Goal: Navigation & Orientation: Understand site structure

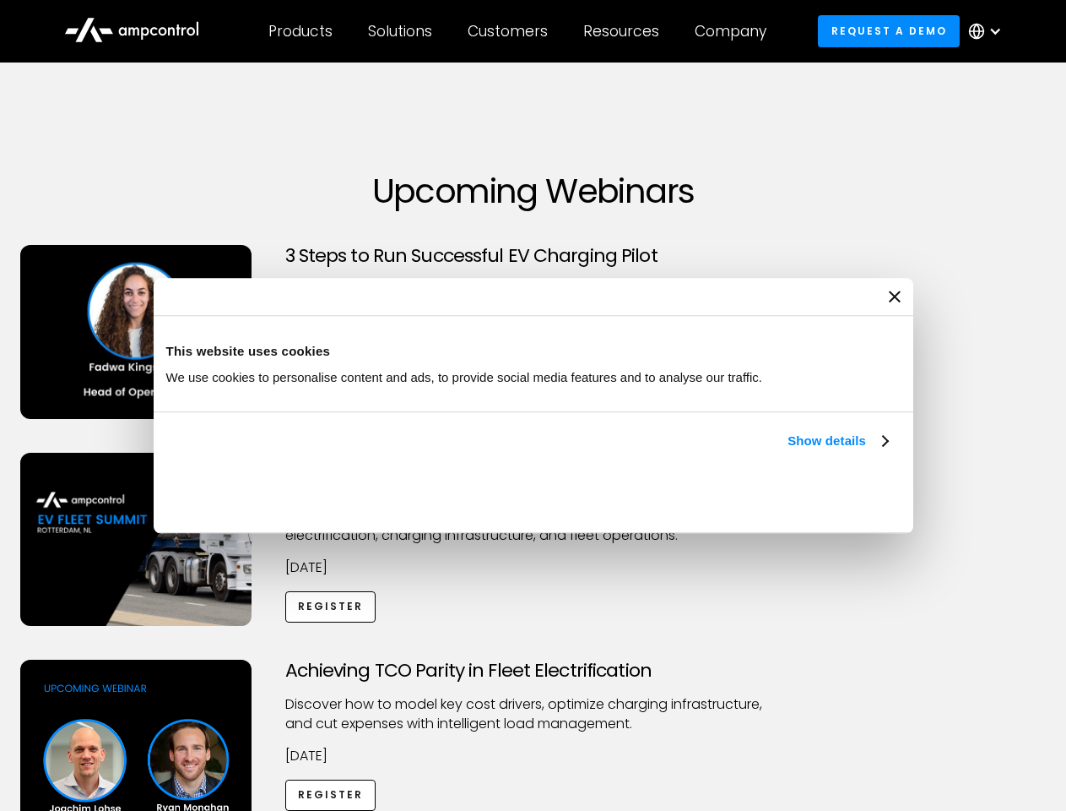
click at [788, 451] on link "Show details" at bounding box center [838, 441] width 100 height 20
click at [0, 0] on div "Necessary cookies help make a website usable by enabling basic functions like p…" at bounding box center [0, 0] width 0 height 0
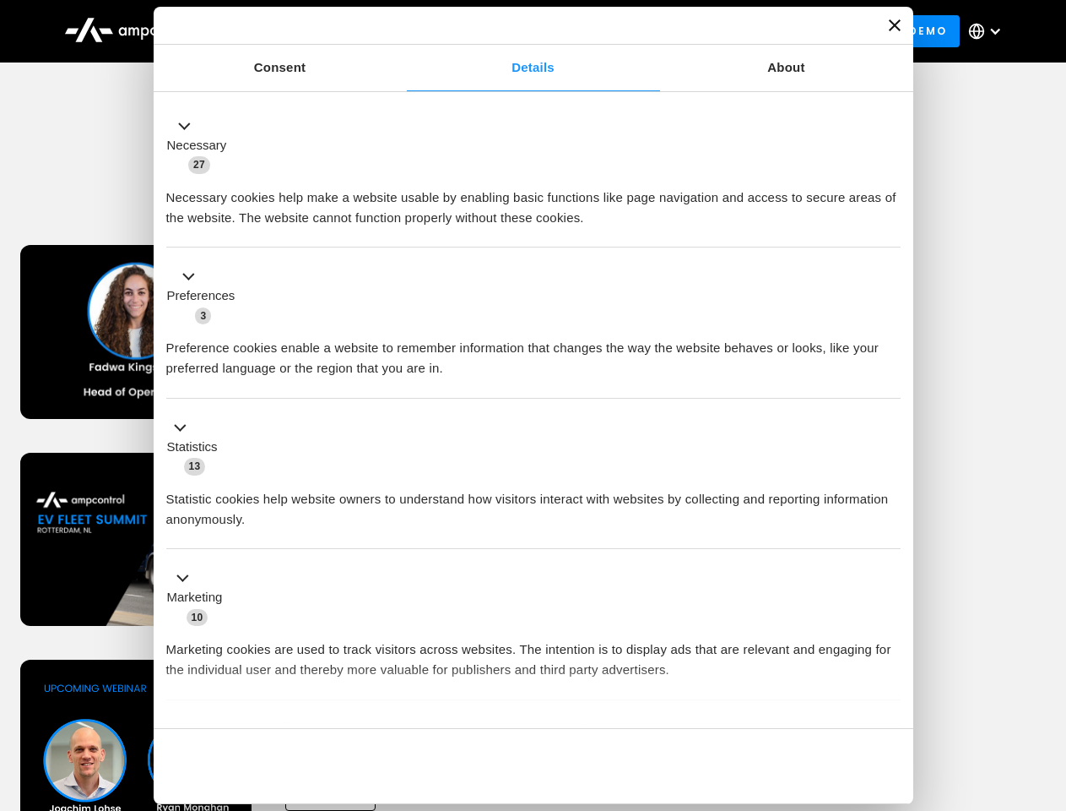
click at [519, 31] on div "Customers" at bounding box center [508, 31] width 80 height 19
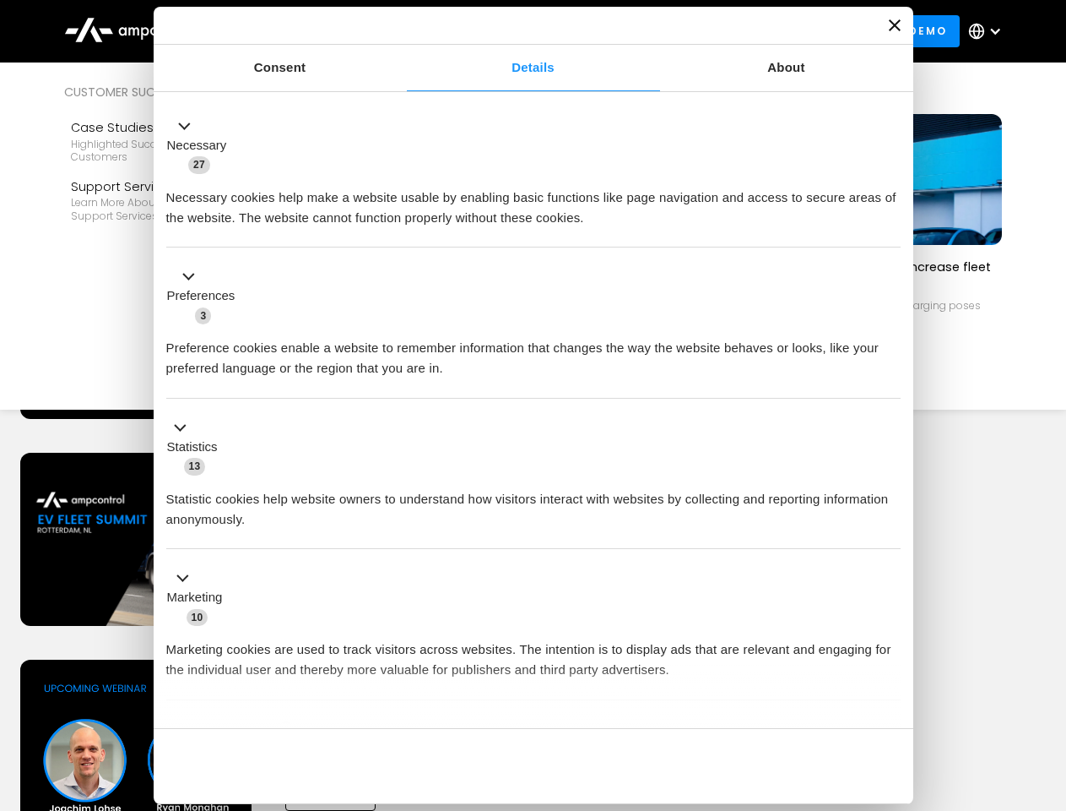
click at [300, 31] on div "Products" at bounding box center [301, 31] width 64 height 19
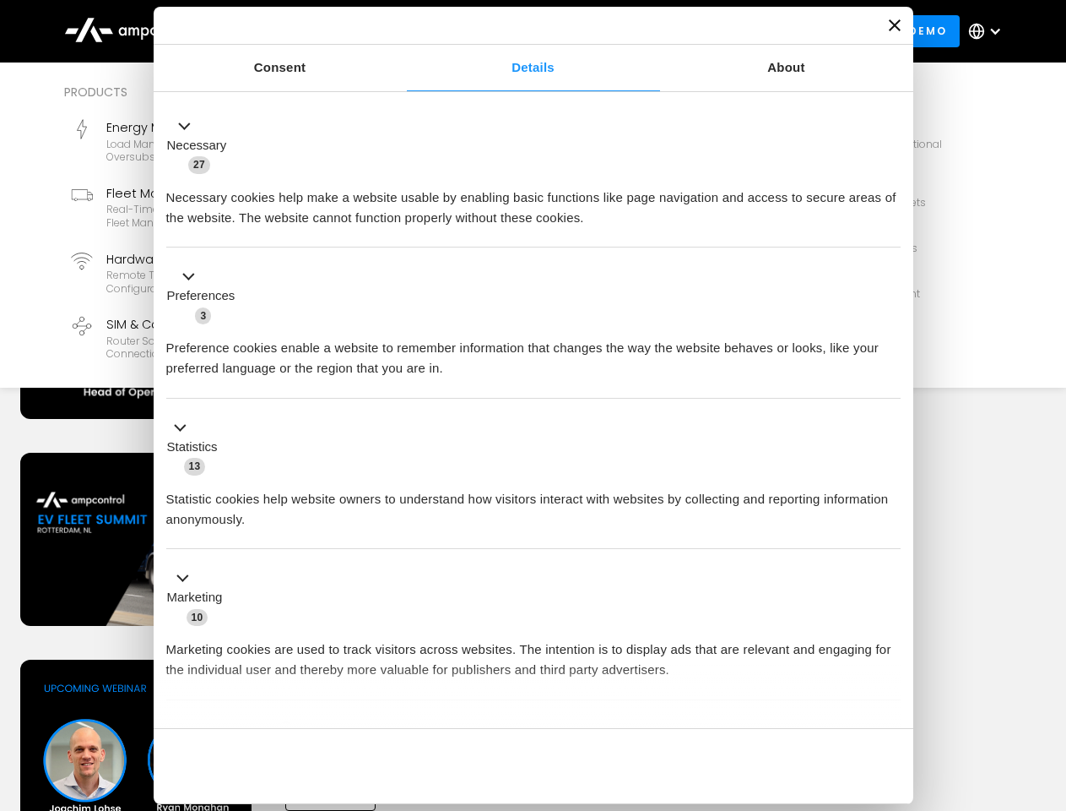
click at [401, 31] on div "Solutions" at bounding box center [400, 31] width 64 height 19
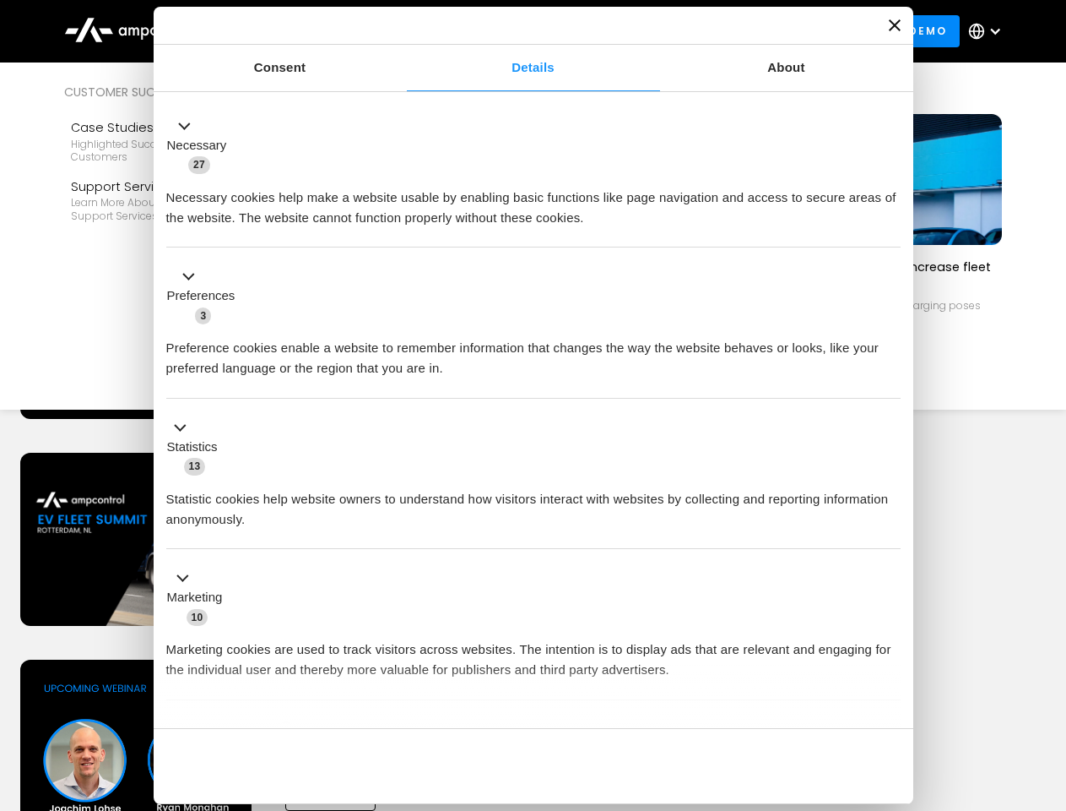
click at [511, 31] on div "Customers" at bounding box center [508, 31] width 80 height 19
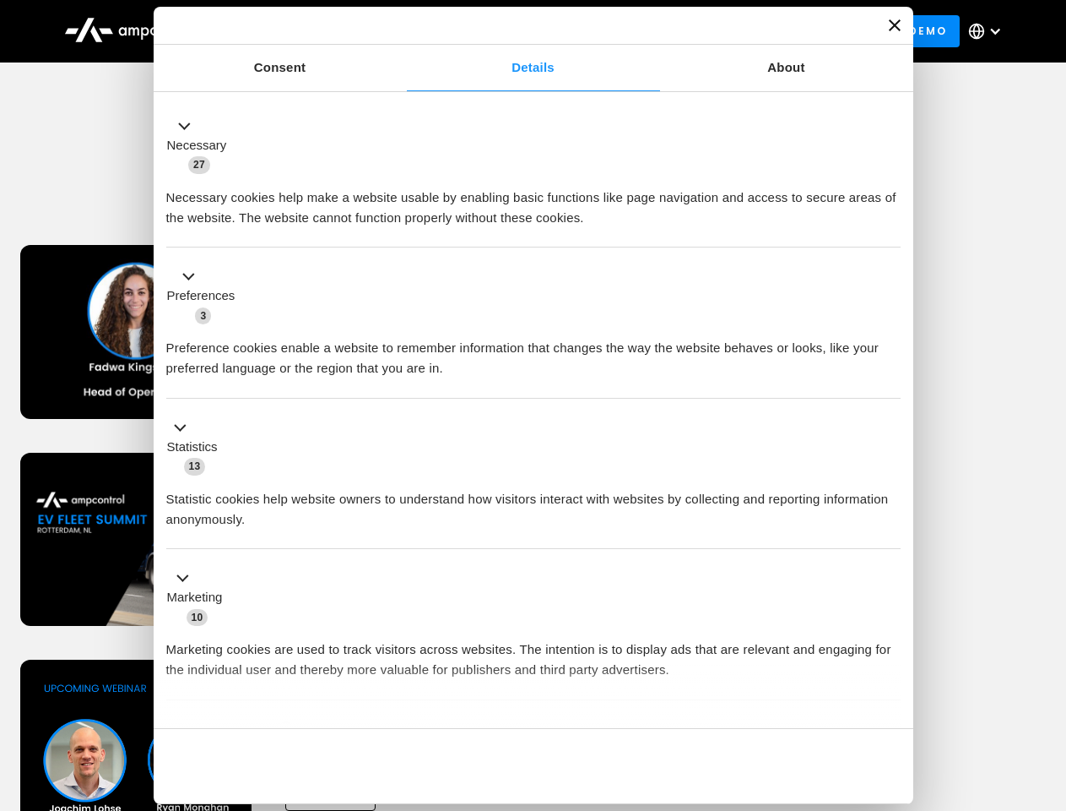
click at [625, 31] on div "Resources" at bounding box center [621, 31] width 76 height 19
click at [736, 31] on div "Company" at bounding box center [731, 31] width 72 height 19
click at [990, 31] on div at bounding box center [996, 31] width 14 height 14
